Goal: Information Seeking & Learning: Check status

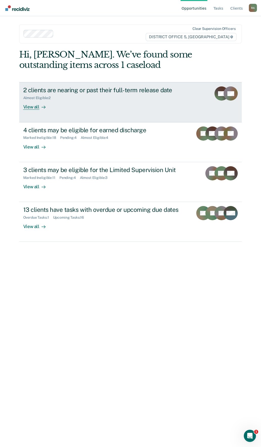
click at [114, 89] on div "2 clients are nearing or past their full-term release date" at bounding box center [112, 89] width 178 height 7
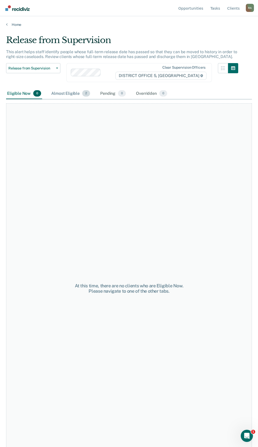
click at [81, 94] on div "Almost Eligible 2" at bounding box center [70, 93] width 41 height 11
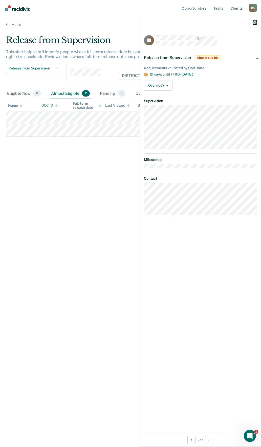
click at [254, 21] on icon "button" at bounding box center [255, 23] width 4 height 4
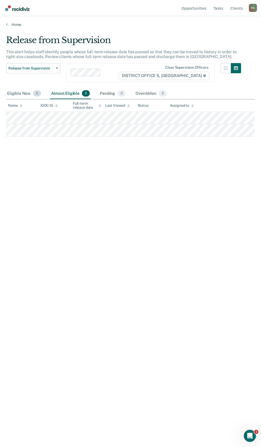
click at [33, 93] on span "0" at bounding box center [37, 93] width 8 height 7
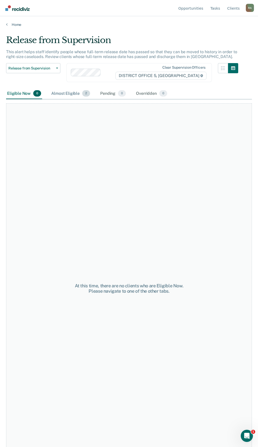
click at [76, 92] on div "Almost Eligible 2" at bounding box center [70, 93] width 41 height 11
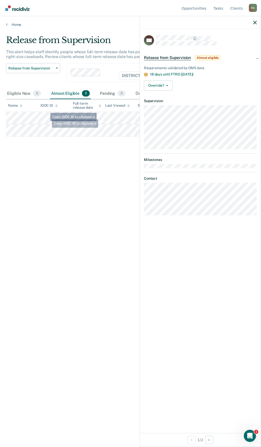
click at [60, 157] on div "Release from Supervision This alert helps staff identify people whose full-term…" at bounding box center [130, 222] width 249 height 374
click at [99, 159] on div "Release from Supervision This alert helps staff identify people whose full-term…" at bounding box center [130, 222] width 249 height 374
click at [114, 164] on div "Release from Supervision This alert helps staff identify people whose full-term…" at bounding box center [130, 222] width 249 height 374
click at [256, 19] on div at bounding box center [200, 22] width 121 height 13
click at [254, 23] on icon "button" at bounding box center [255, 23] width 4 height 4
